Goal: Contribute content

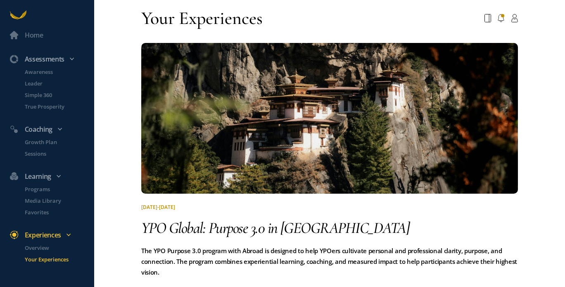
drag, startPoint x: 62, startPoint y: 86, endPoint x: 122, endPoint y: 101, distance: 61.3
click at [122, 101] on div "Home Assessments Awareness Leader Simple 360 True Prosperity Coaching Growth Pl…" at bounding box center [282, 143] width 565 height 287
drag, startPoint x: 122, startPoint y: 121, endPoint x: 119, endPoint y: 108, distance: 13.0
click at [119, 108] on div "Home Assessments Awareness Leader Simple 360 True Prosperity Coaching Growth Pl…" at bounding box center [282, 143] width 565 height 287
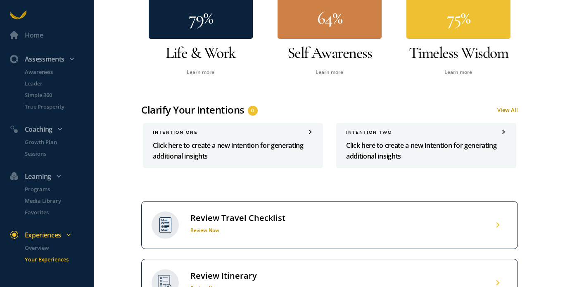
scroll to position [379, 0]
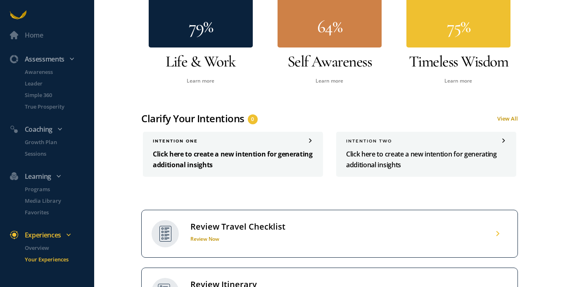
click at [260, 155] on p "Click here to create a new intention for generating additional insights" at bounding box center [233, 159] width 160 height 21
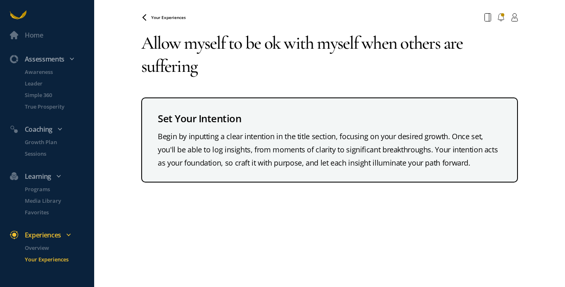
click at [362, 40] on textarea "Allow myself to be ok with myself when others are suffering" at bounding box center [329, 54] width 376 height 59
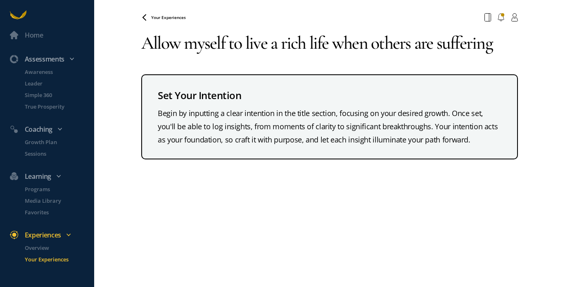
click at [310, 43] on textarea "Allow myself to live a rich life when others are suffering" at bounding box center [329, 43] width 376 height 36
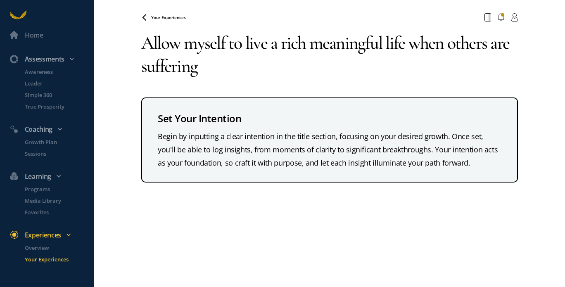
click at [233, 70] on textarea "Allow myself to live a rich meaningful life when others are suffering" at bounding box center [329, 54] width 376 height 59
click at [412, 48] on textarea "Allow myself to live a rich meaningful life when others are suffering" at bounding box center [329, 54] width 376 height 59
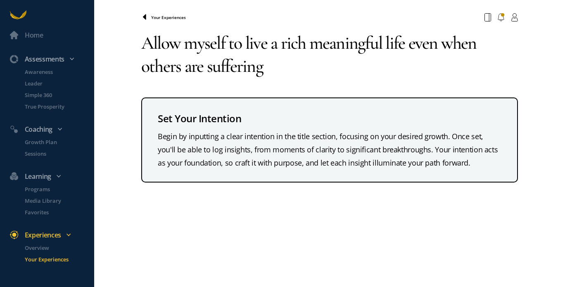
type textarea "Allow myself to live a rich meaningful life even when others are suffering"
click at [147, 16] on icon at bounding box center [144, 17] width 7 height 7
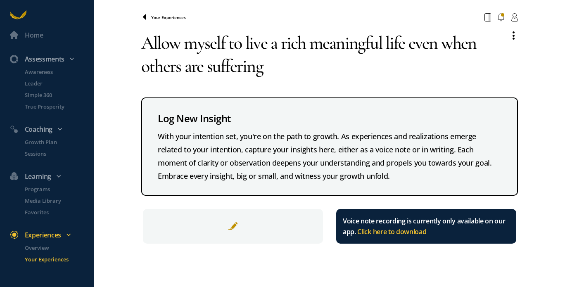
click at [144, 20] on icon at bounding box center [144, 17] width 7 height 7
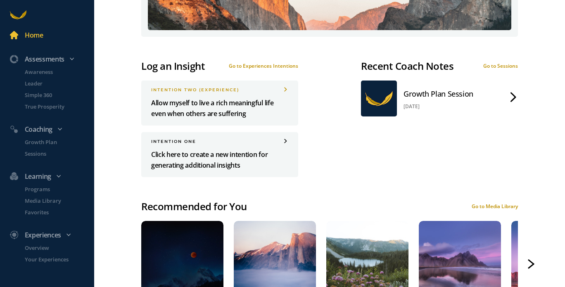
scroll to position [407, 0]
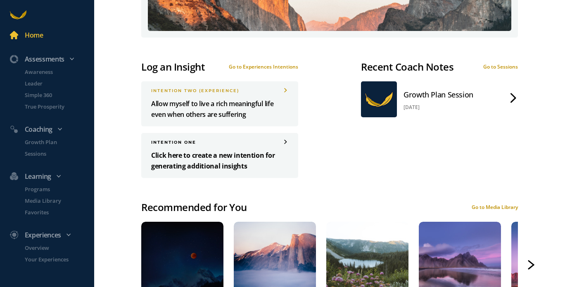
click at [227, 153] on p "Click here to create a new intention for generating additional insights" at bounding box center [219, 160] width 137 height 21
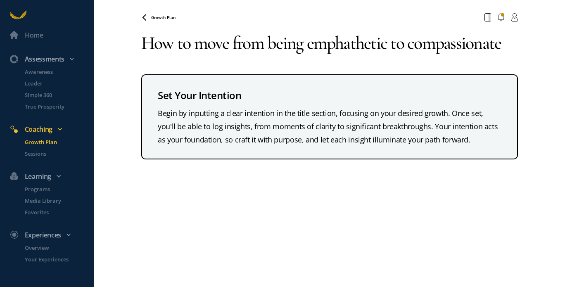
click at [335, 47] on textarea "How to move from being emphathetic to compassionate" at bounding box center [329, 43] width 376 height 36
click at [370, 43] on textarea "How to move from being emphathetic to compassionate" at bounding box center [329, 43] width 376 height 36
click at [371, 46] on textarea "How to move from being emphathtic to compassionate" at bounding box center [329, 43] width 376 height 36
click at [368, 43] on textarea "How to move from being emphathic to compassionate" at bounding box center [329, 43] width 376 height 36
click at [342, 45] on textarea "How to move from being emphathic to compassionate" at bounding box center [329, 43] width 376 height 36
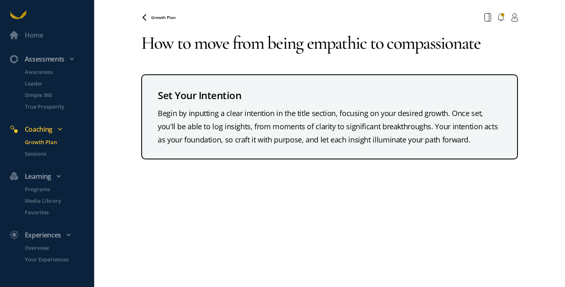
click at [370, 45] on textarea "How to move from being empathic to compassionate" at bounding box center [329, 43] width 376 height 36
click at [497, 39] on textarea "How to move from being empathic to compassionate" at bounding box center [329, 43] width 376 height 36
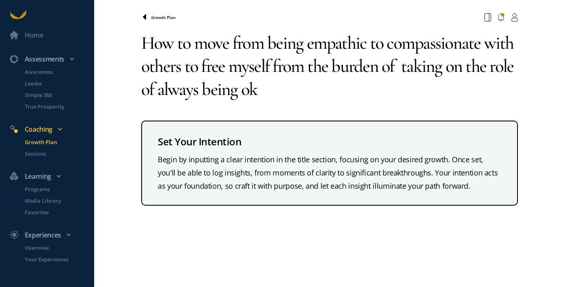
type textarea "How to move from being empathic to compassionate with others to free myself fro…"
click at [146, 17] on icon at bounding box center [144, 17] width 7 height 7
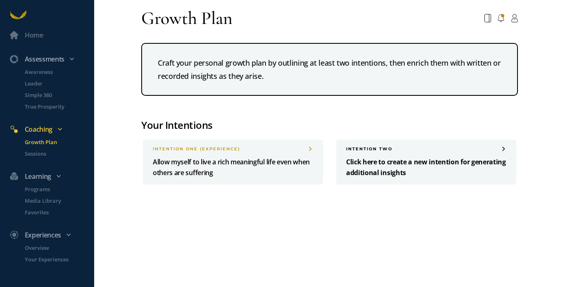
click at [359, 163] on p "Click here to create a new intention for generating additional insights" at bounding box center [426, 166] width 160 height 21
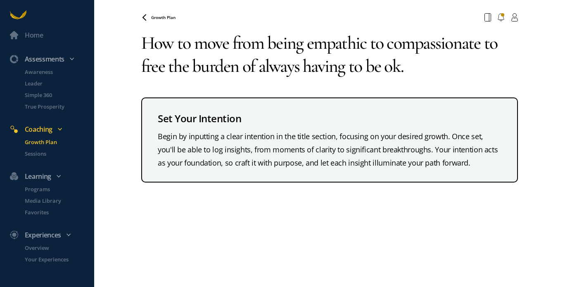
drag, startPoint x: 142, startPoint y: 35, endPoint x: 407, endPoint y: 70, distance: 267.3
click at [407, 70] on textarea "How to move from being empathic to compassionate to free the burden of always h…" at bounding box center [329, 54] width 376 height 59
click at [404, 66] on textarea "How to move from being empathic to compassionate to free the burden of always h…" at bounding box center [329, 54] width 376 height 59
drag, startPoint x: 141, startPoint y: 42, endPoint x: 444, endPoint y: 78, distance: 305.1
click at [444, 78] on textarea "How to move from being empathic to compassionate to free the burden of always h…" at bounding box center [329, 54] width 376 height 59
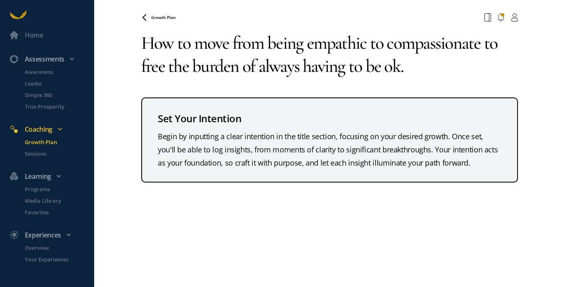
type textarea "How to move from being empathic to compassionate to free the burden of always h…"
click at [404, 216] on div "Growth Plan Your browser does not support the audio element. How to move from b…" at bounding box center [329, 143] width 376 height 287
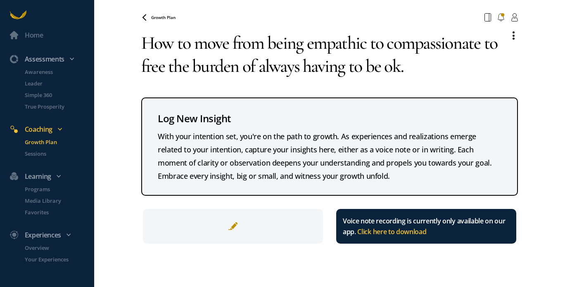
click at [165, 22] on div "Growth Plan" at bounding box center [329, 17] width 386 height 15
click at [144, 16] on icon at bounding box center [144, 16] width 3 height 5
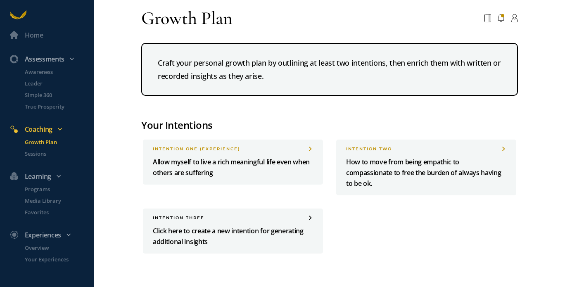
click at [141, 211] on div "INTENTION three Click here to create a new intention for generating additional …" at bounding box center [232, 230] width 193 height 45
drag, startPoint x: 147, startPoint y: 203, endPoint x: 123, endPoint y: 210, distance: 24.7
click at [123, 210] on div "Home Assessments Awareness Leader Simple 360 True Prosperity Coaching Growth Pl…" at bounding box center [282, 143] width 565 height 287
click at [242, 207] on div "INTENTION one (Experience) Allow myself to live a rich meaningful life even whe…" at bounding box center [329, 196] width 386 height 127
click at [210, 236] on p "Click here to create a new intention for generating additional insights" at bounding box center [233, 235] width 160 height 21
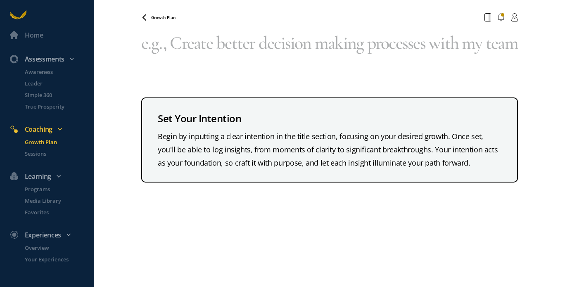
click at [181, 42] on textarea at bounding box center [329, 54] width 376 height 59
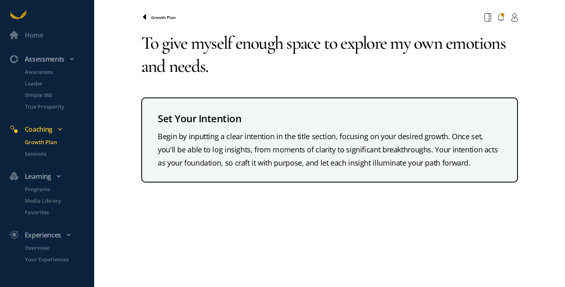
type textarea "To give myself enough space to explore my own emotions and needs."
click at [147, 17] on icon at bounding box center [144, 17] width 7 height 7
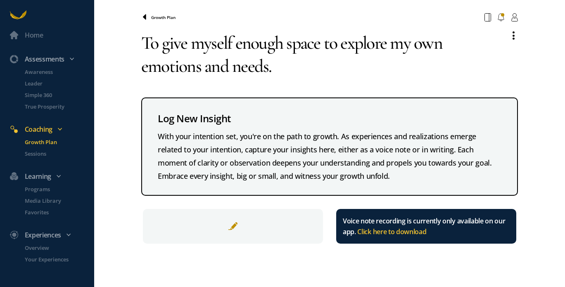
click at [145, 14] on icon at bounding box center [144, 17] width 7 height 7
